Goal: Transaction & Acquisition: Purchase product/service

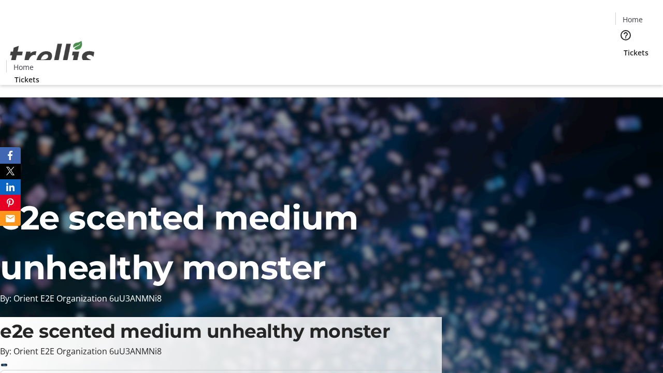
click at [624, 47] on span "Tickets" at bounding box center [636, 52] width 25 height 11
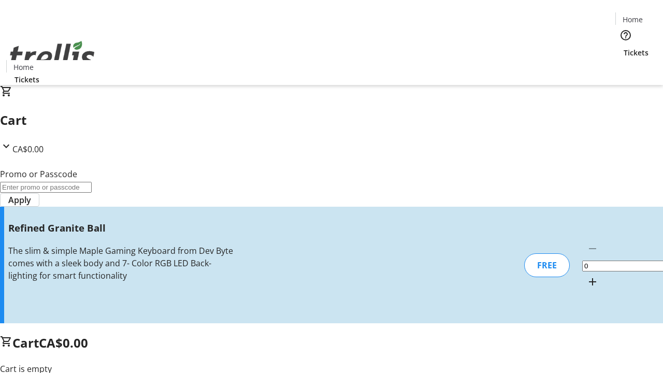
click at [586, 276] on mat-icon "Increment by one" at bounding box center [592, 282] width 12 height 12
type input "1"
